Goal: Task Accomplishment & Management: Complete application form

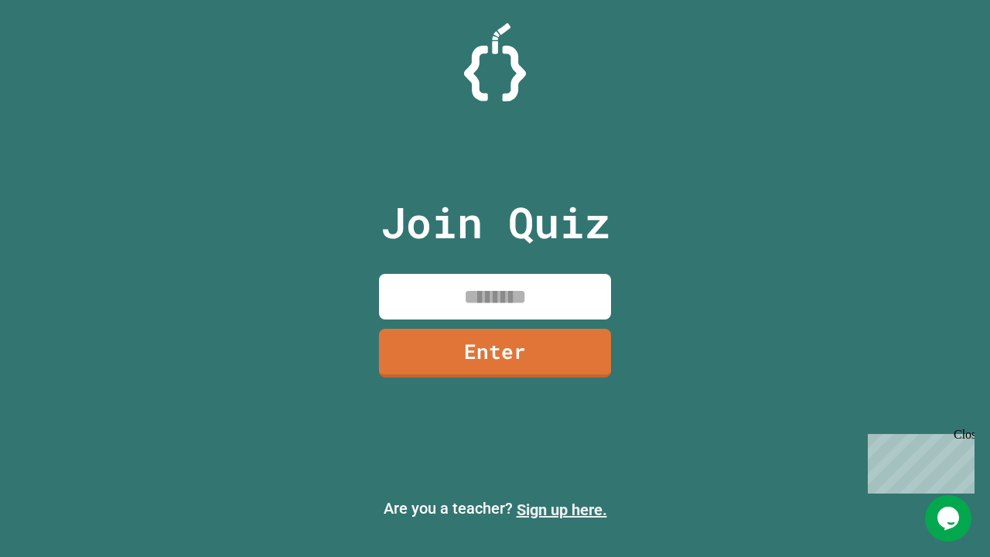
click at [562, 510] on link "Sign up here." at bounding box center [562, 510] width 91 height 19
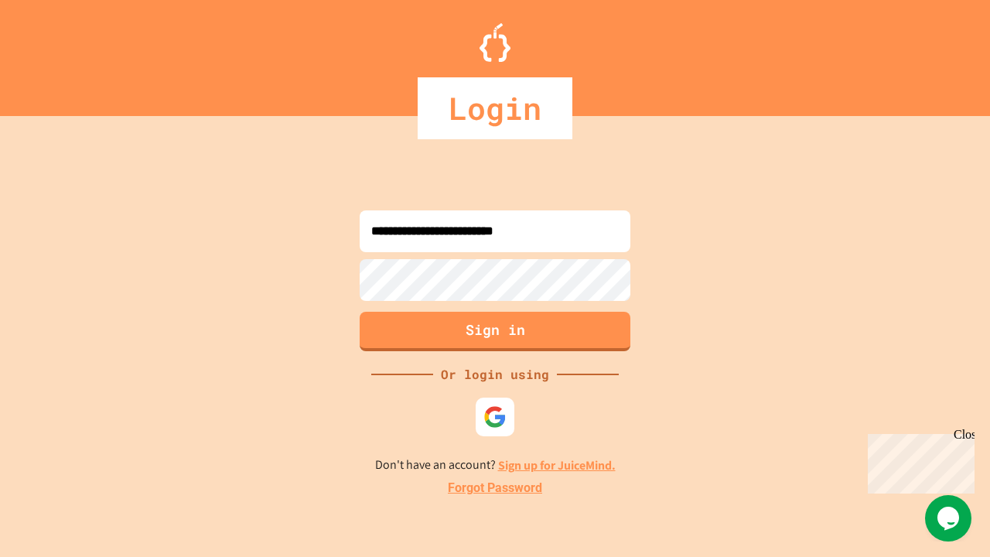
type input "**********"
